Goal: Task Accomplishment & Management: Manage account settings

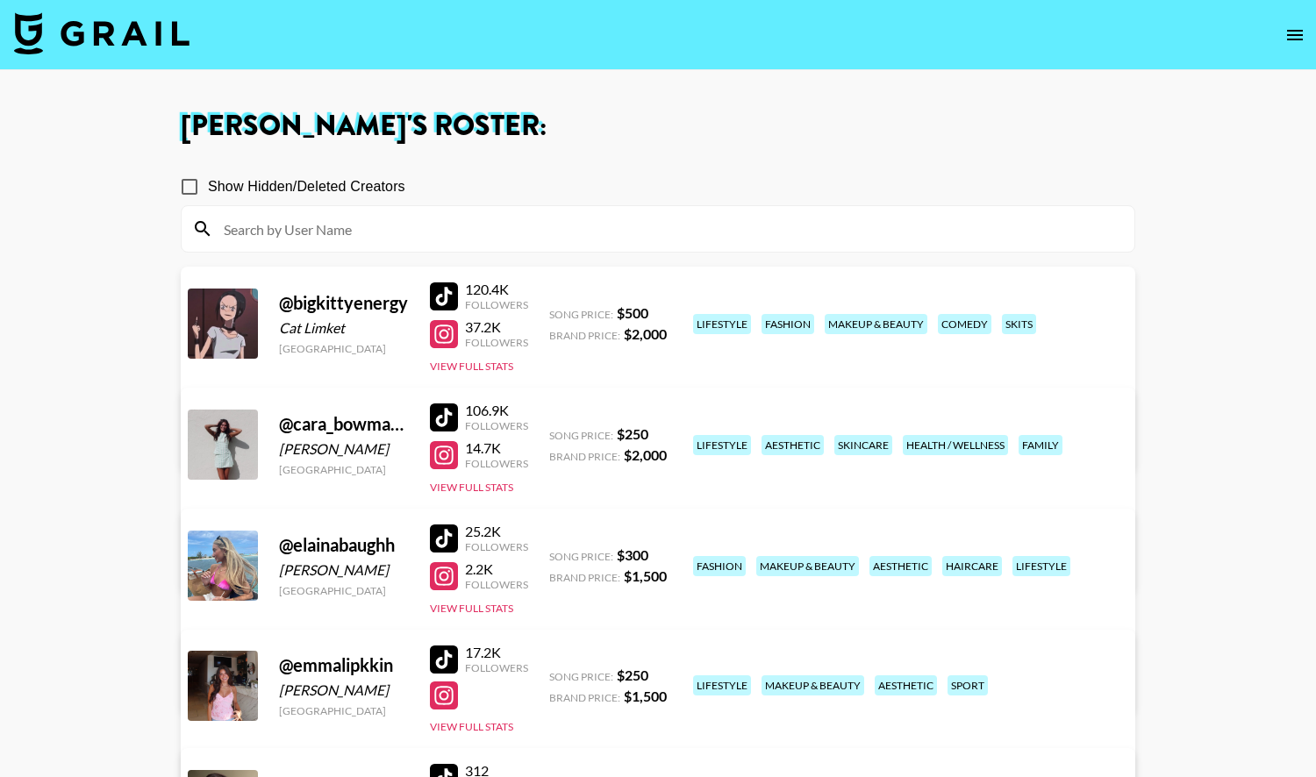
click at [120, 35] on img at bounding box center [102, 33] width 176 height 42
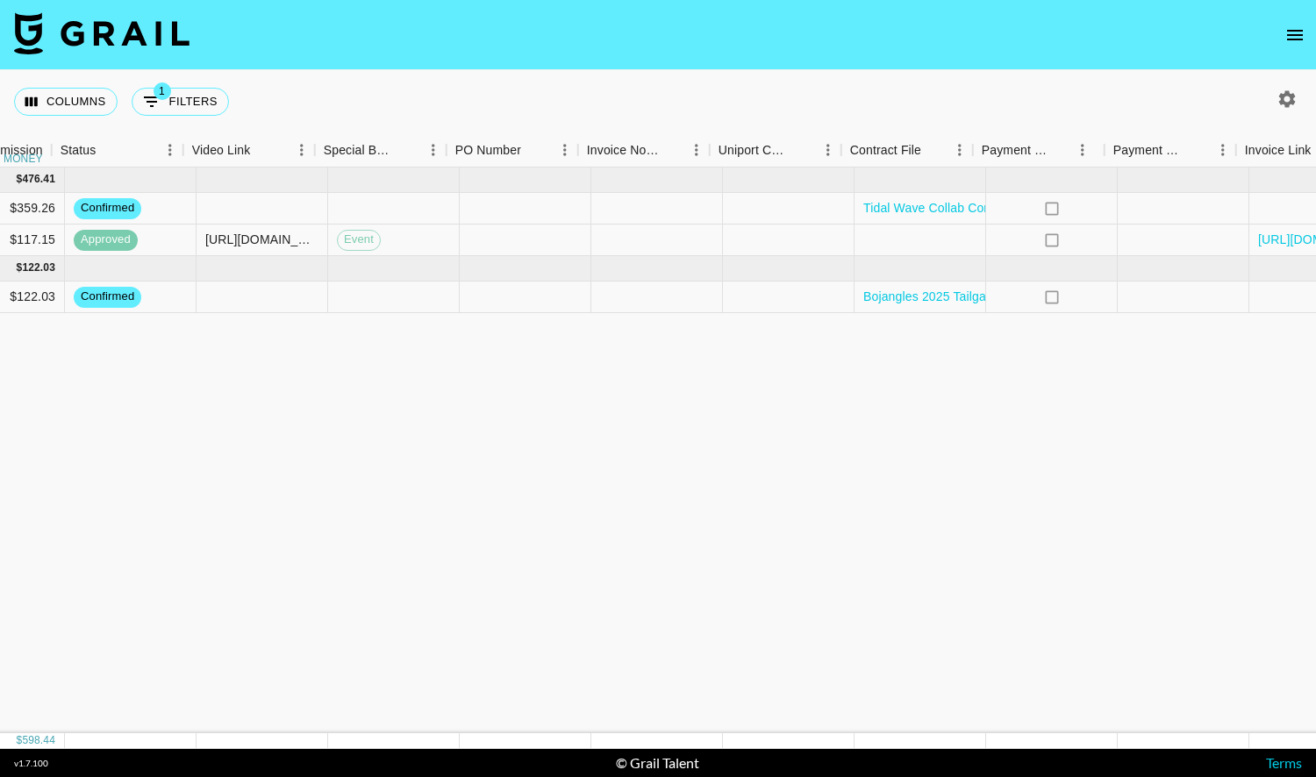
scroll to position [0, 1597]
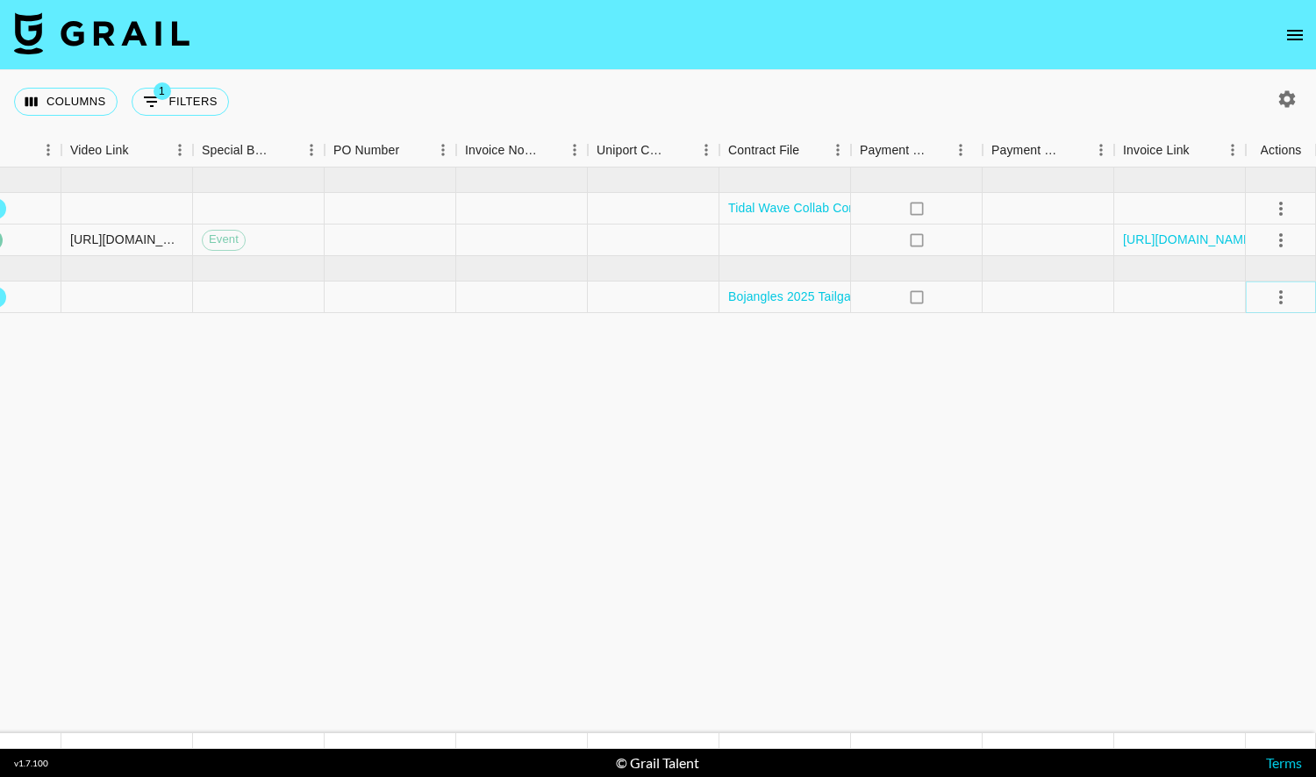
click at [1275, 291] on icon "select merge strategy" at bounding box center [1281, 297] width 21 height 21
click at [1257, 389] on li "Draft Created" at bounding box center [1259, 398] width 114 height 32
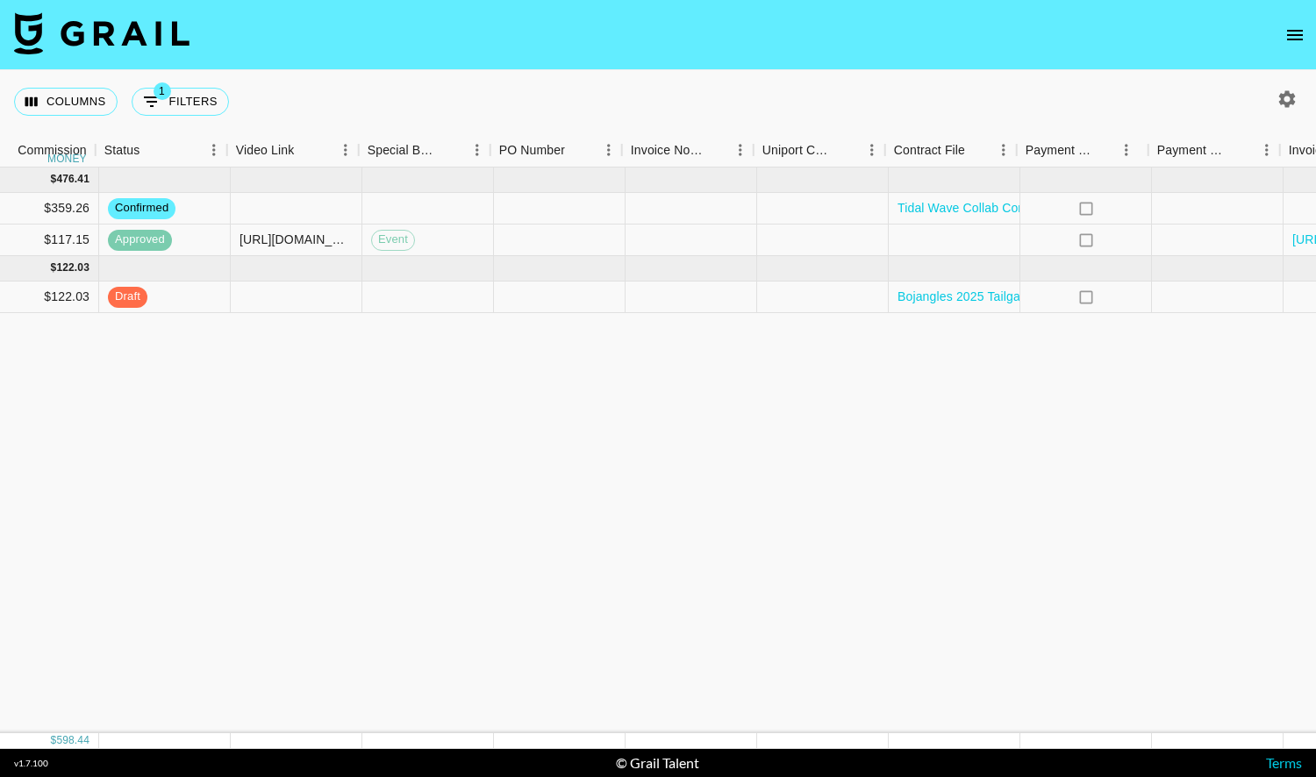
scroll to position [0, 1433]
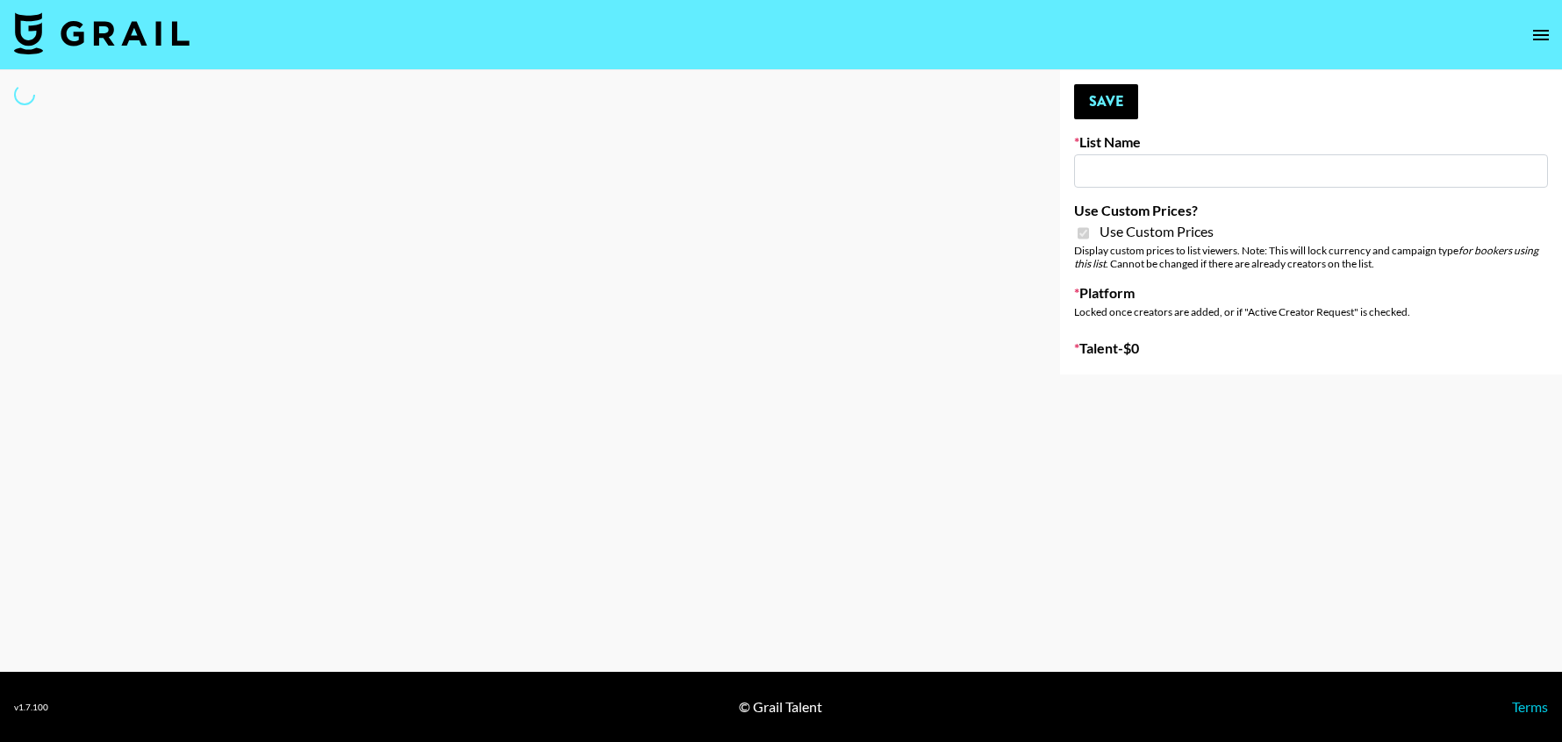
type input "Nippies"
checkbox input "true"
select select "Brand"
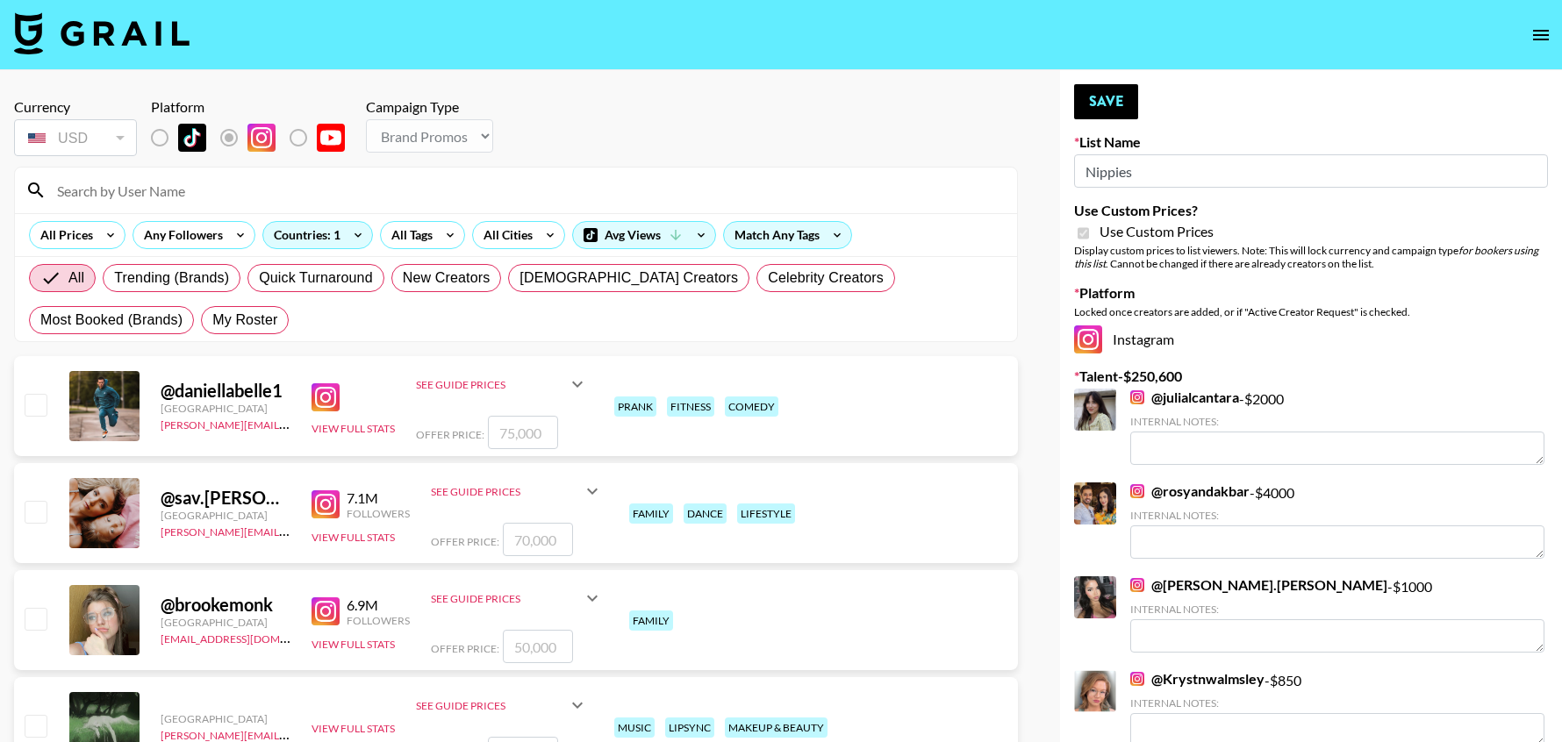
click at [156, 192] on input at bounding box center [527, 190] width 960 height 28
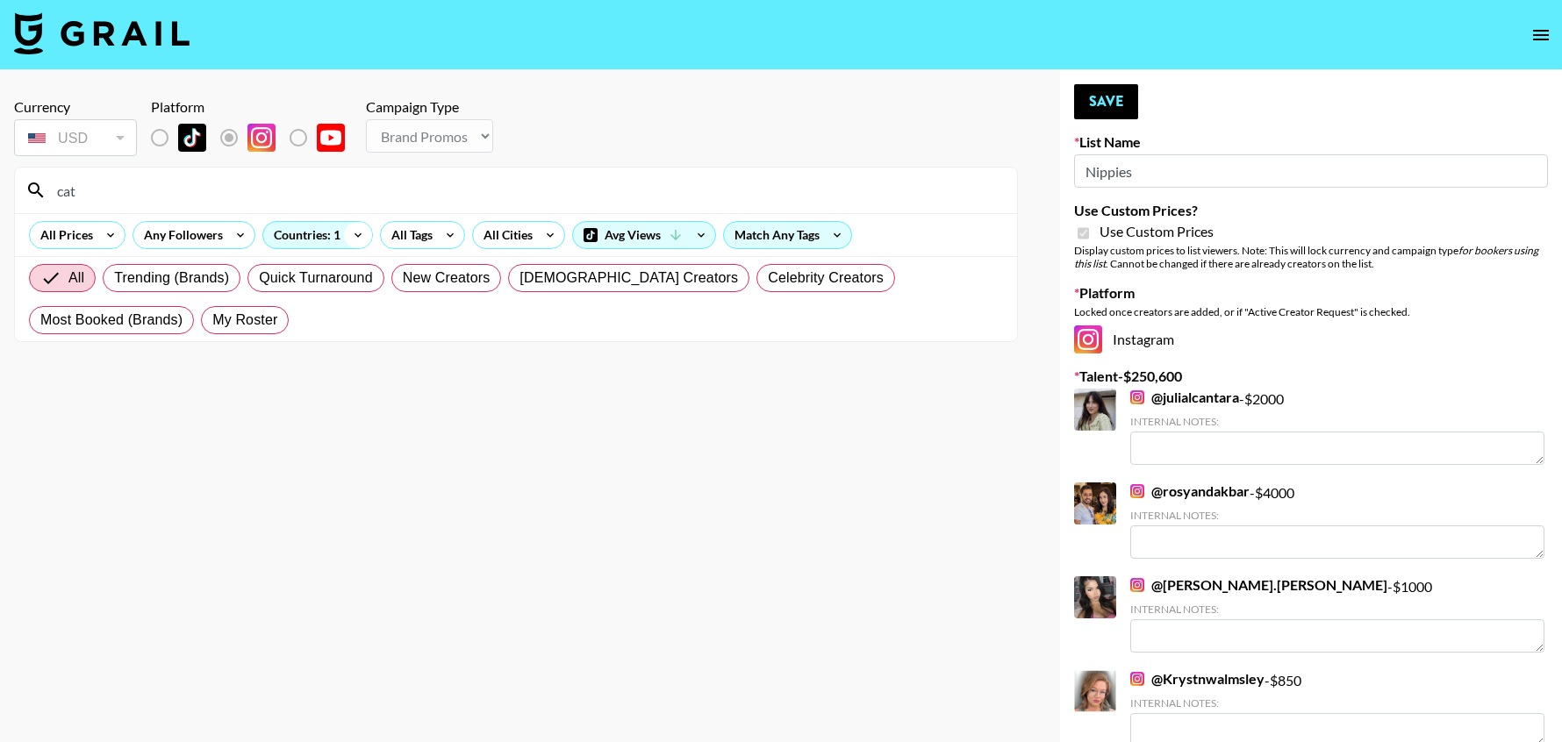
type input "cat"
click at [349, 229] on icon at bounding box center [358, 235] width 28 height 26
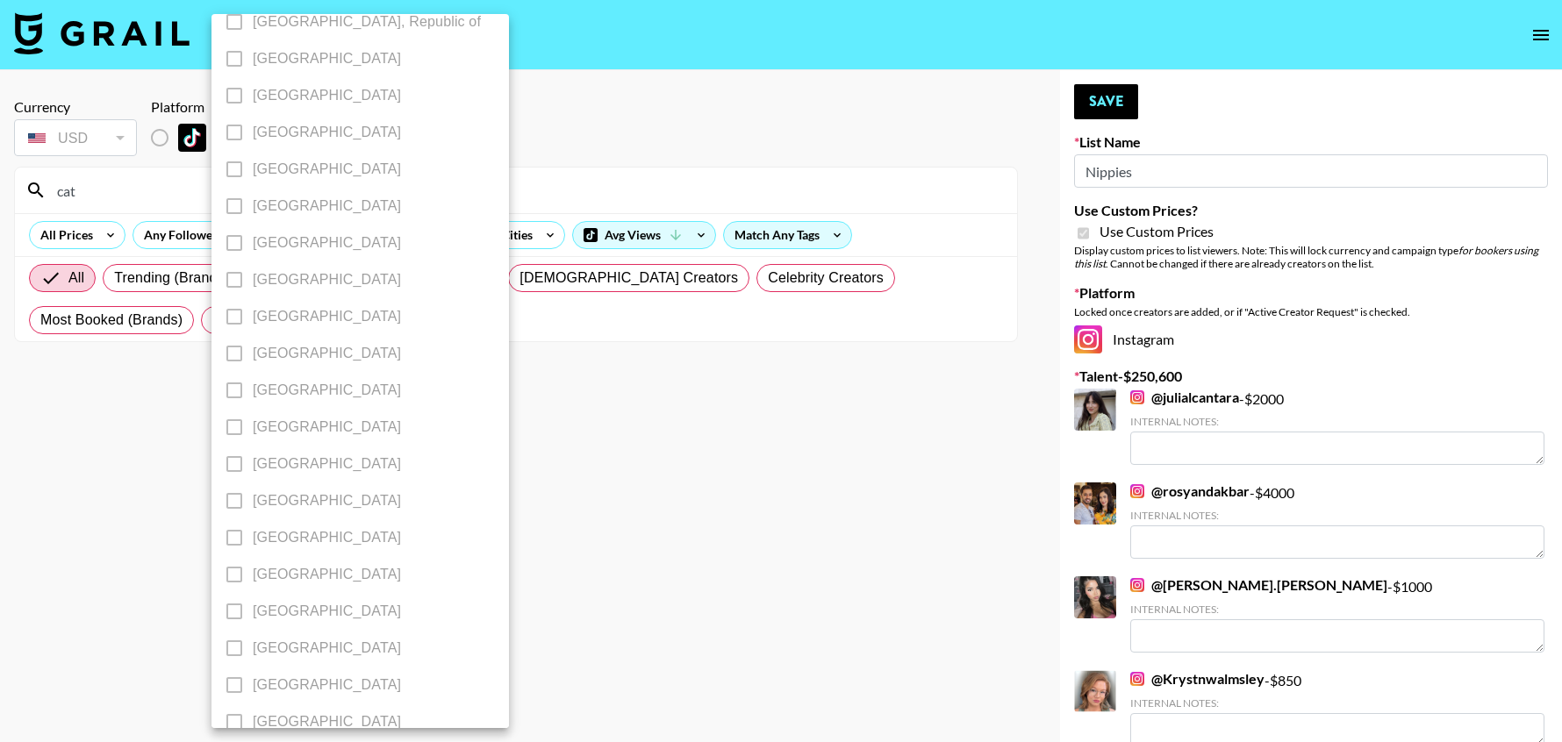
scroll to position [1302, 0]
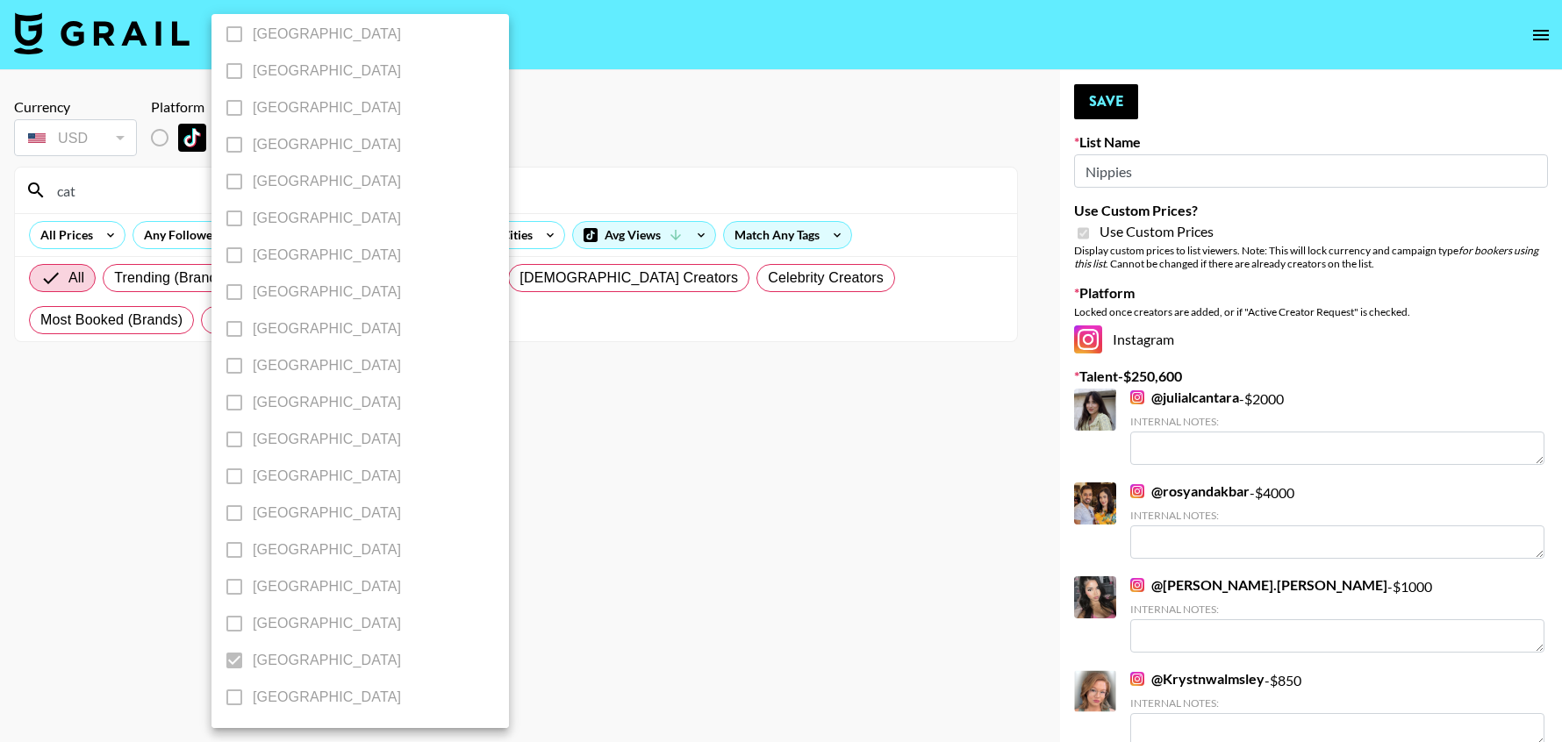
click at [134, 477] on div at bounding box center [781, 371] width 1562 height 742
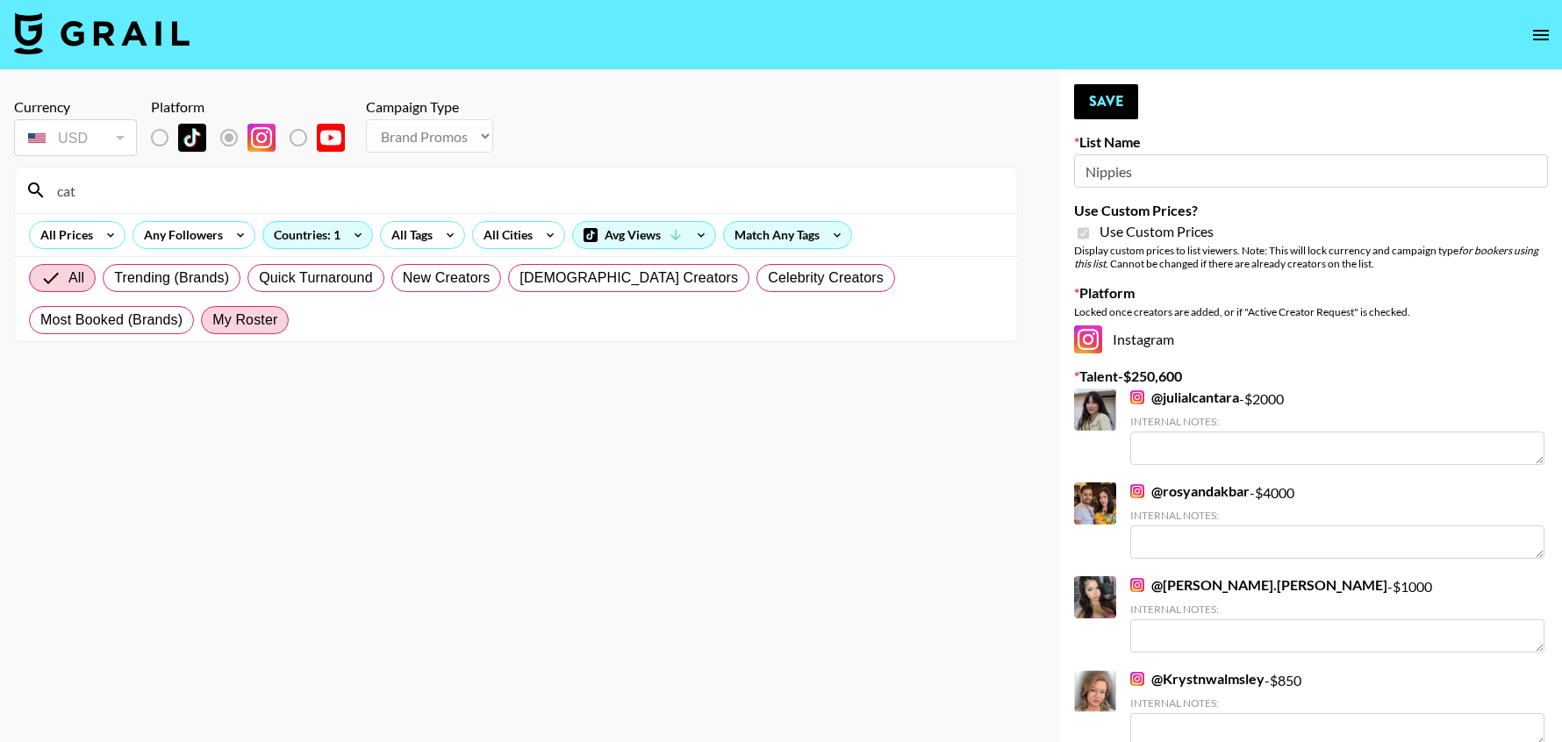
click at [212, 320] on span "My Roster" at bounding box center [244, 320] width 65 height 21
click at [212, 320] on input "My Roster" at bounding box center [212, 320] width 0 height 0
radio input "true"
click at [101, 183] on input "cat" at bounding box center [527, 190] width 960 height 28
type input "c"
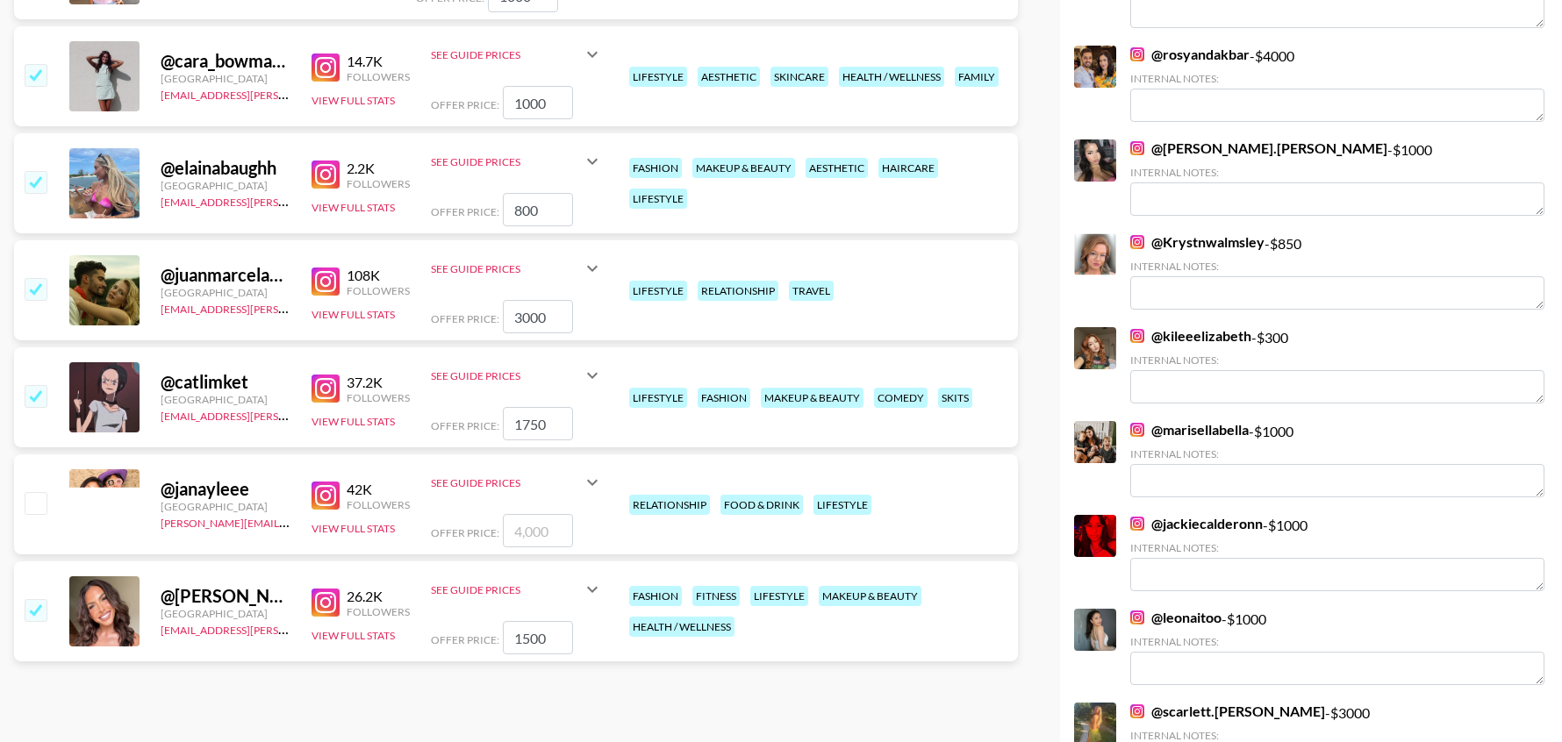
scroll to position [445, 0]
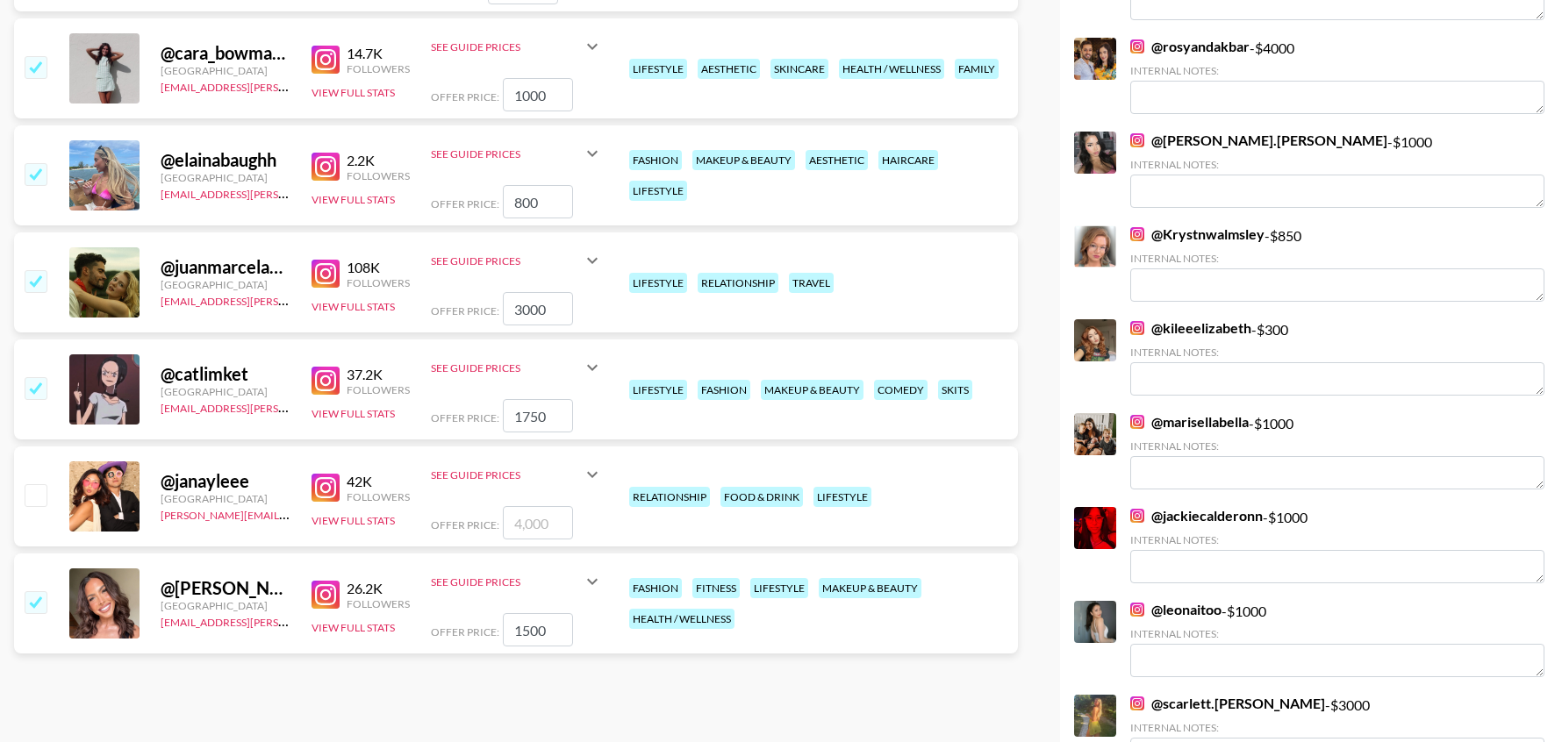
click at [33, 501] on input "checkbox" at bounding box center [35, 494] width 21 height 21
checkbox input "true"
type input "4000"
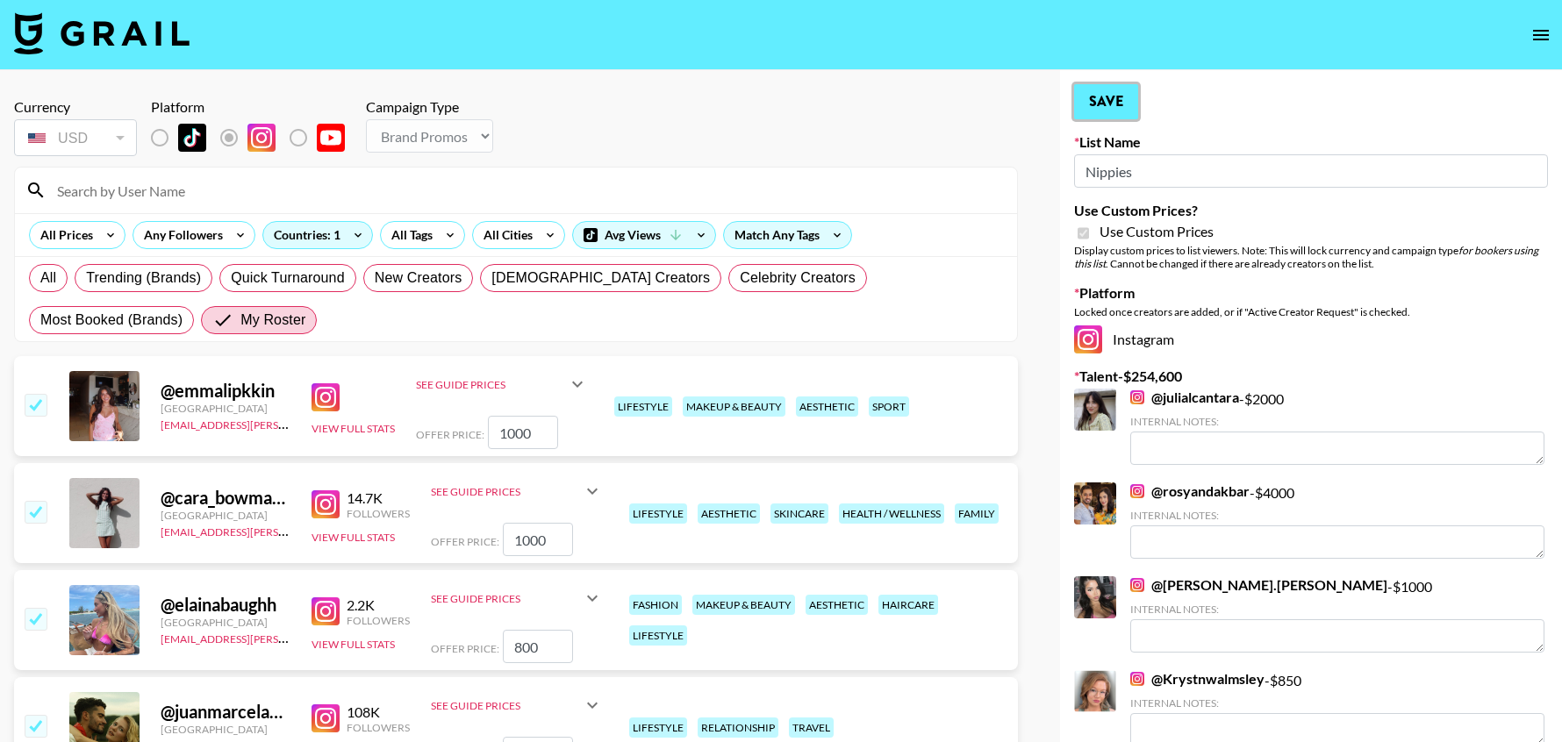
click at [1118, 105] on button "Save" at bounding box center [1106, 101] width 64 height 35
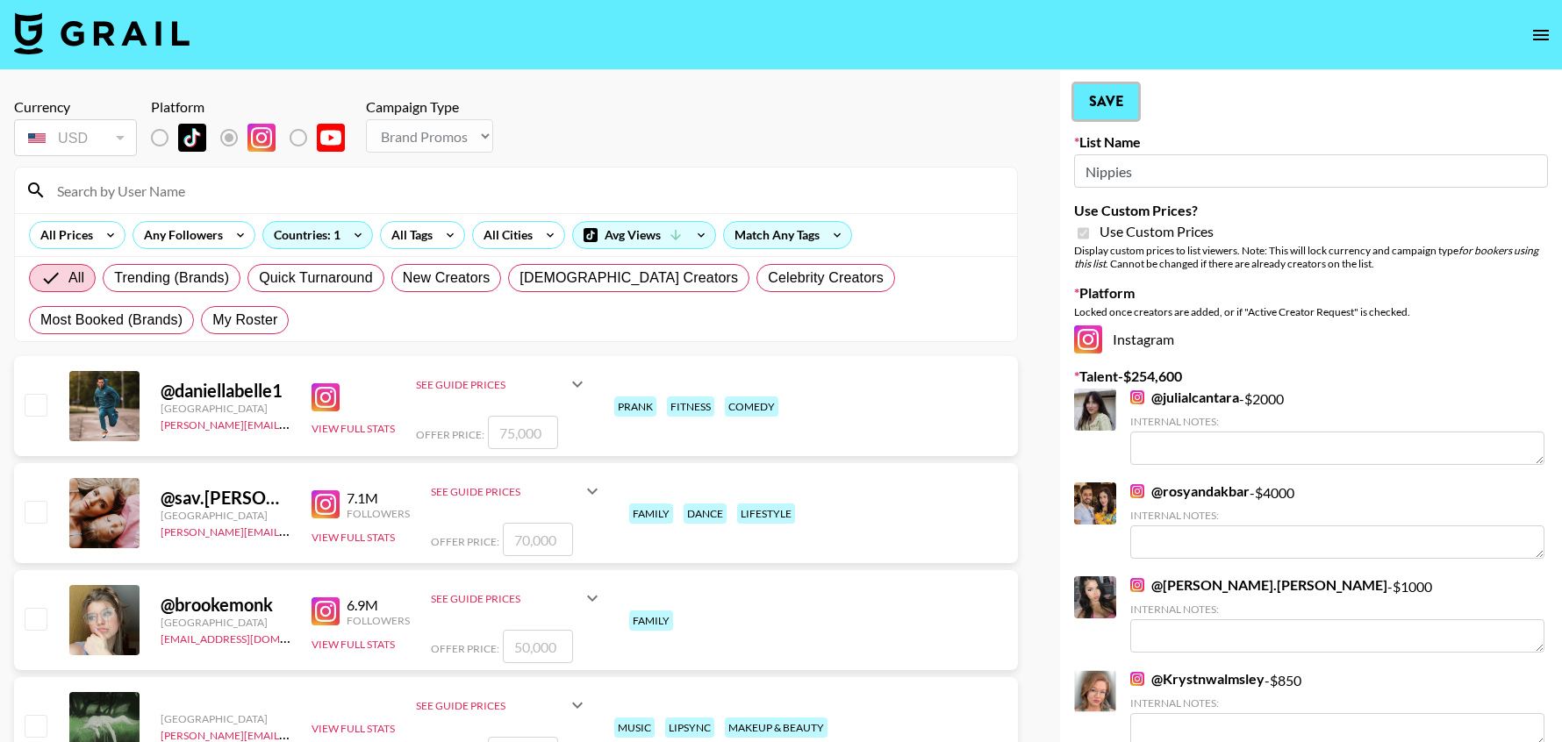
radio input "true"
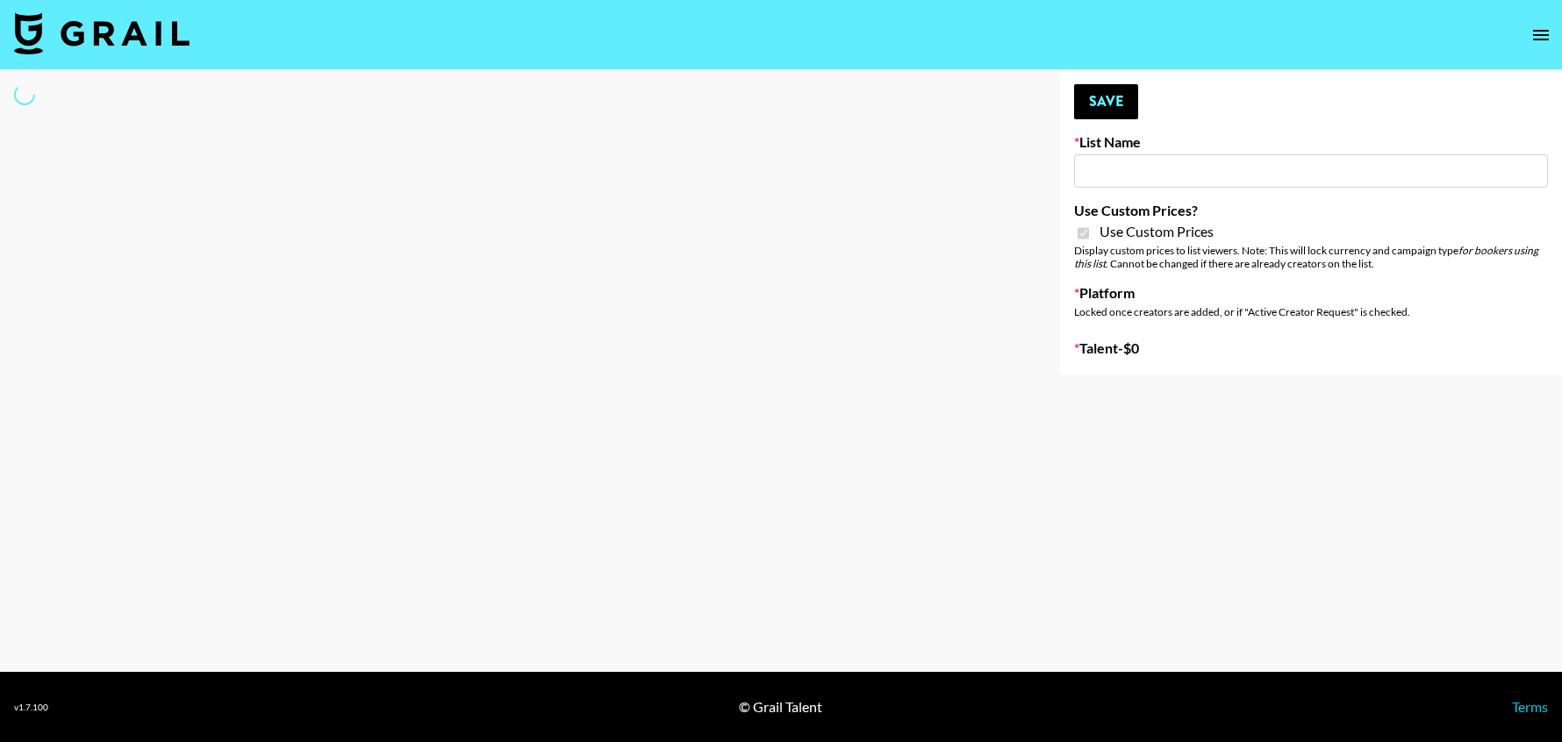
type input "Fellowers x rail | NYFW | FaceApp Collaboration | IG | s"
checkbox input "true"
select select "Brand"
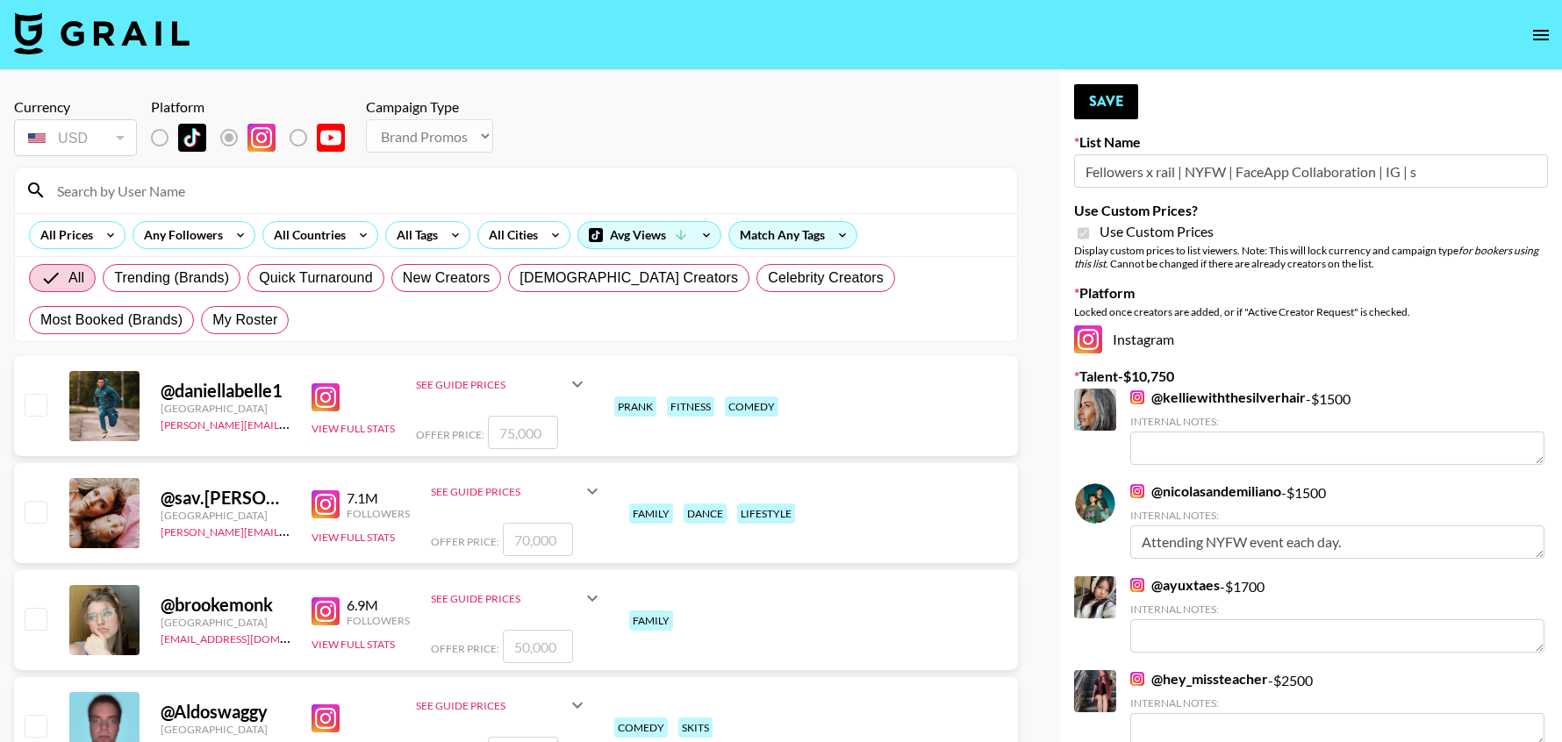
click at [240, 205] on div at bounding box center [516, 191] width 1002 height 46
click at [173, 195] on input at bounding box center [527, 190] width 960 height 28
click at [212, 322] on span "My Roster" at bounding box center [244, 320] width 65 height 21
click at [212, 320] on input "My Roster" at bounding box center [212, 320] width 0 height 0
radio input "true"
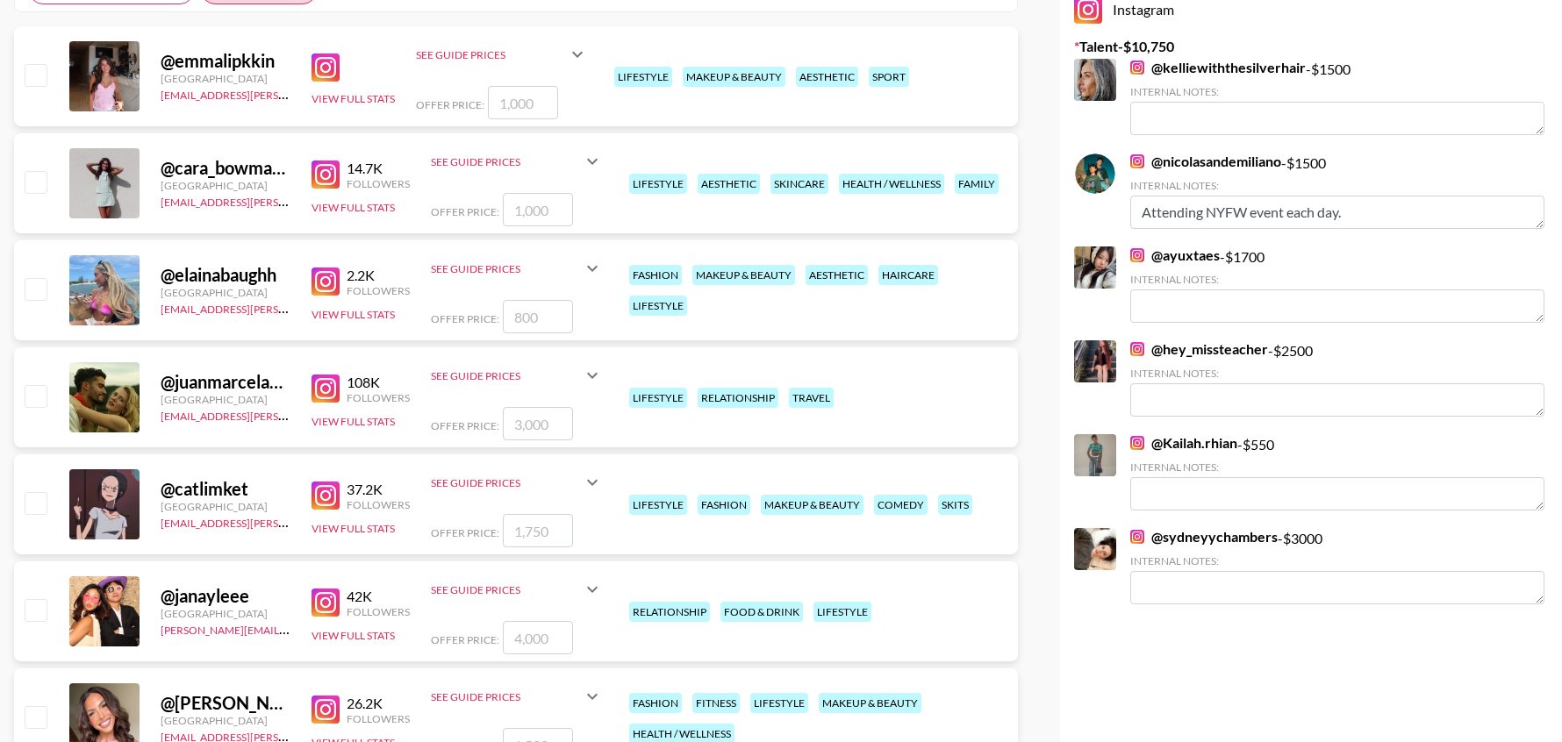
scroll to position [415, 0]
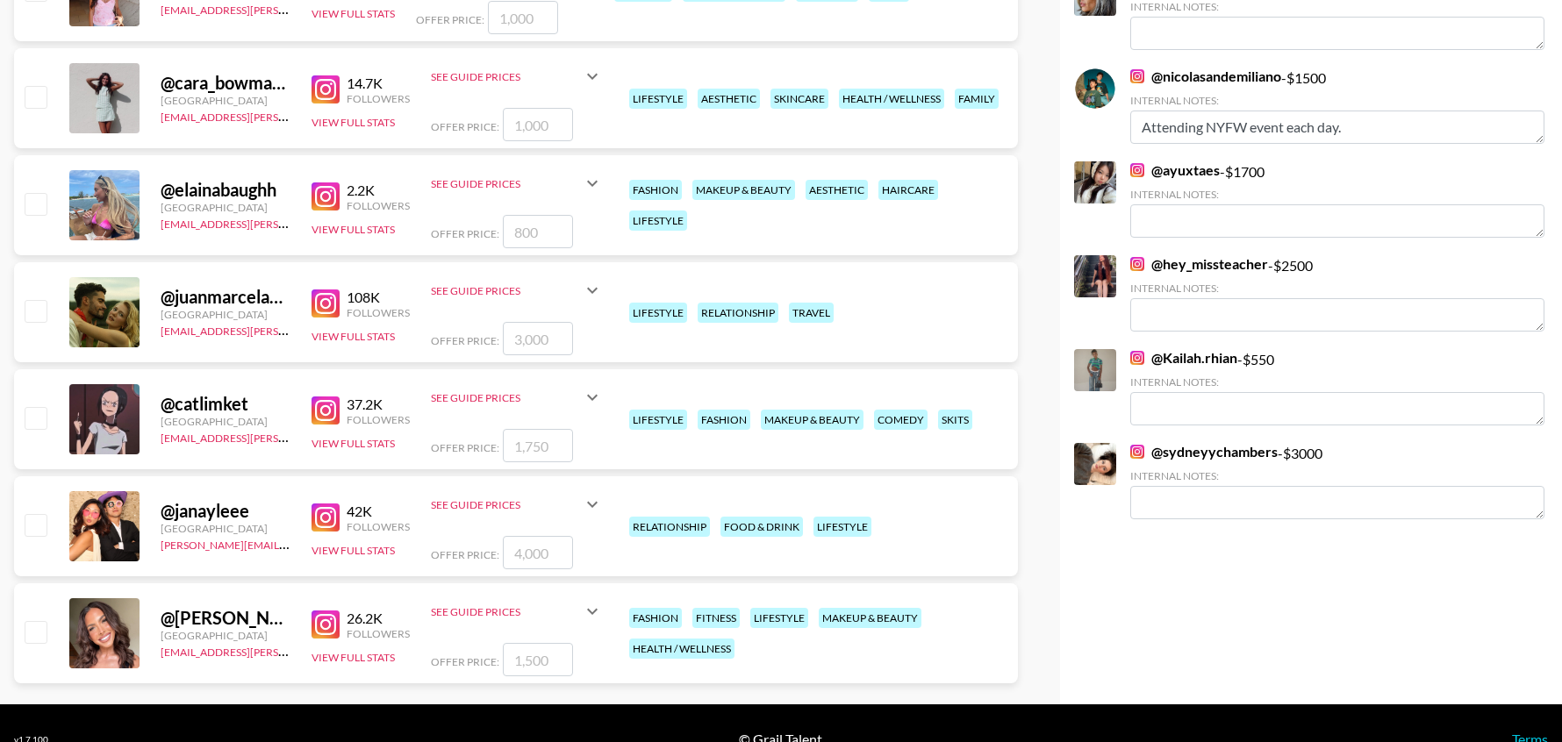
click at [35, 307] on input "checkbox" at bounding box center [35, 310] width 21 height 21
checkbox input "true"
type input "3000"
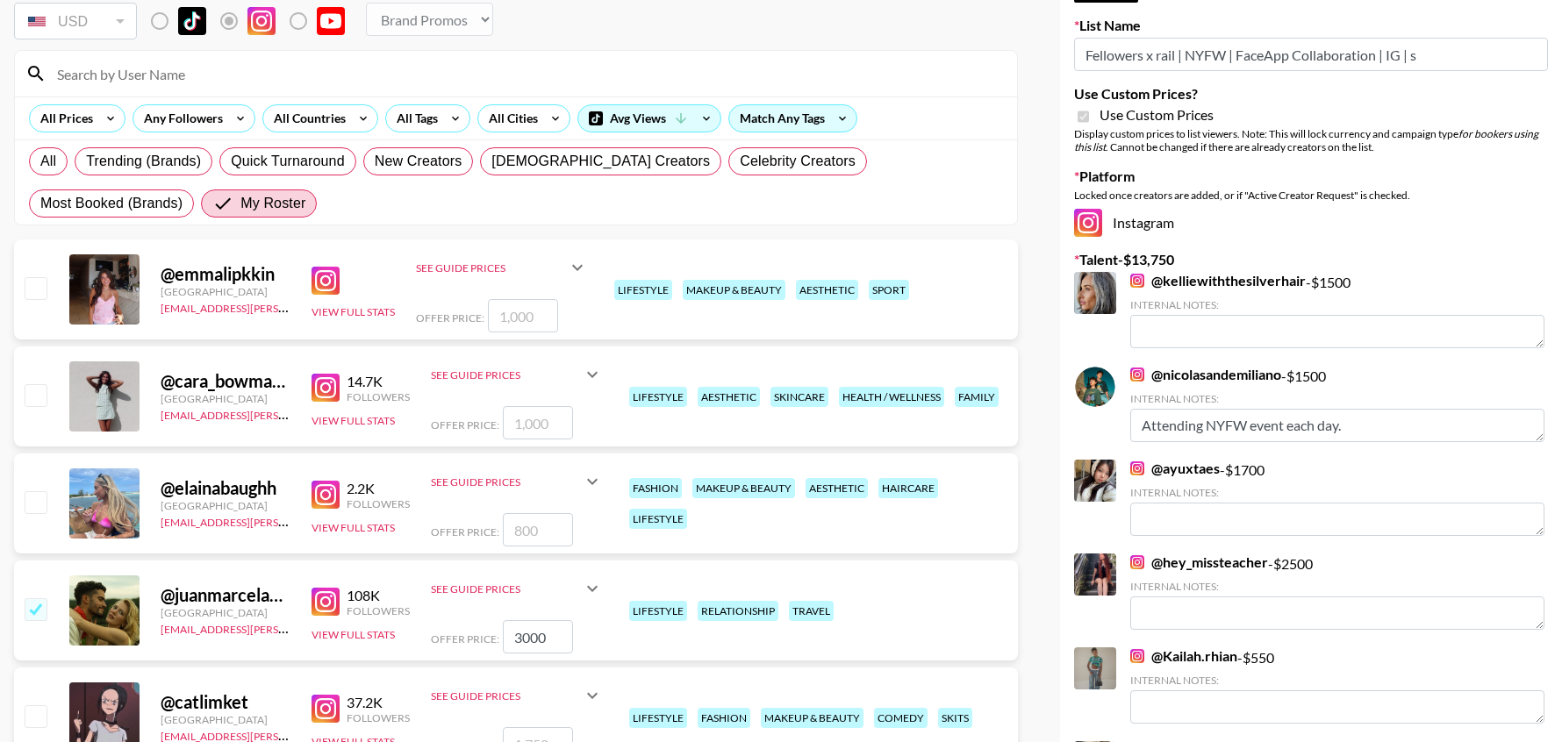
scroll to position [0, 0]
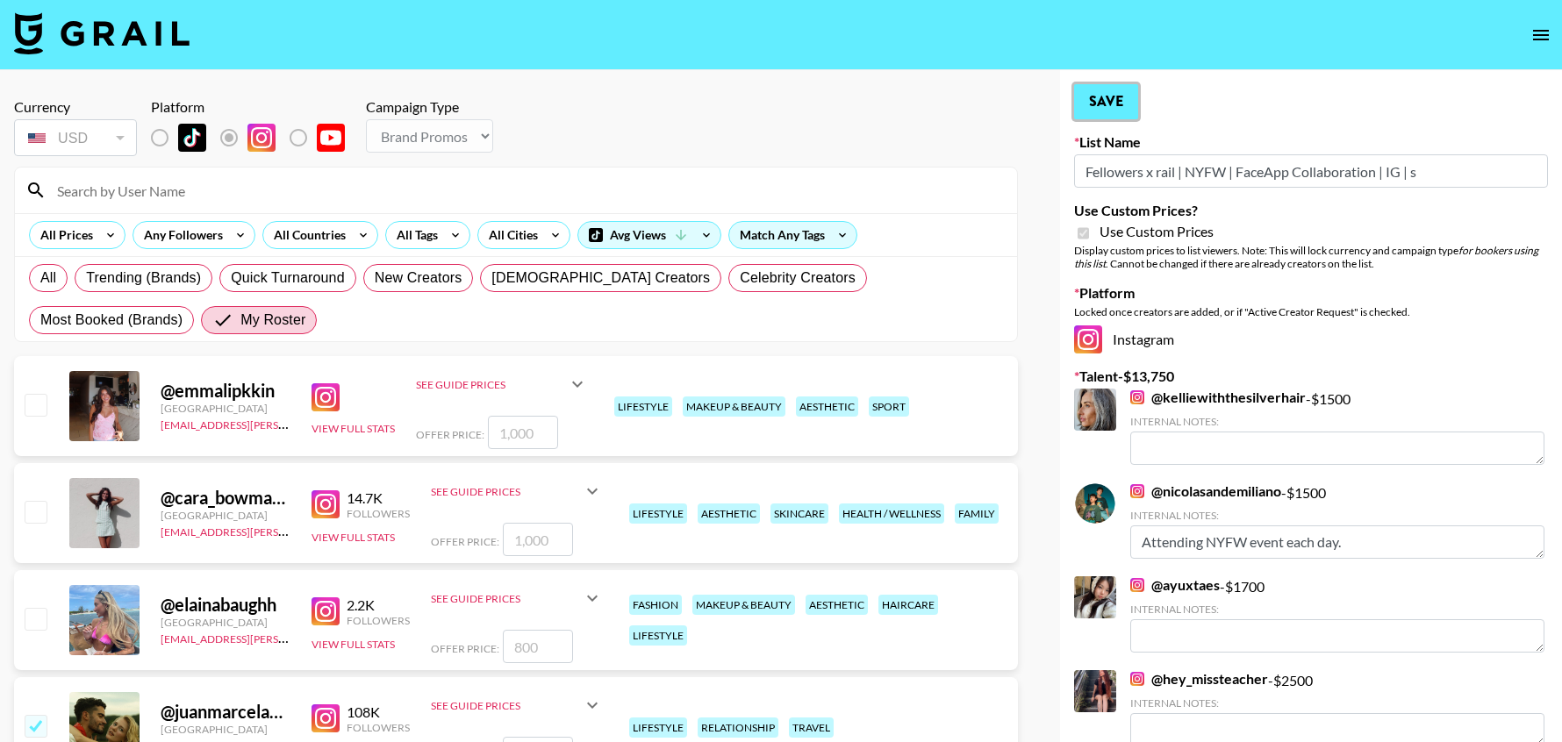
click at [1114, 104] on button "Save" at bounding box center [1106, 101] width 64 height 35
